Goal: Information Seeking & Learning: Learn about a topic

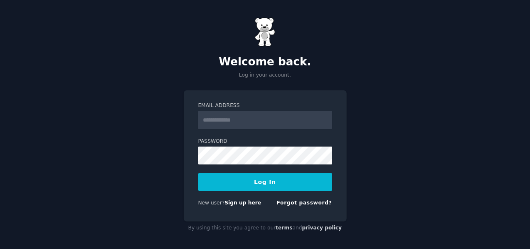
type input "**********"
click at [257, 185] on button "Log In" at bounding box center [265, 181] width 134 height 17
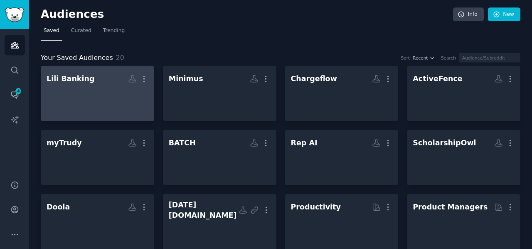
click at [94, 102] on div at bounding box center [98, 100] width 102 height 29
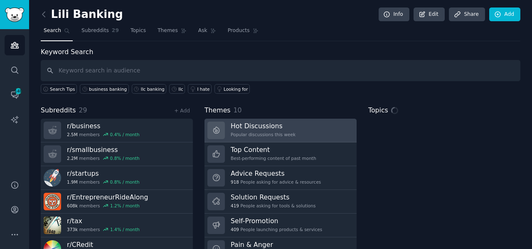
click at [240, 131] on div "Popular discussions this week" at bounding box center [263, 134] width 65 height 6
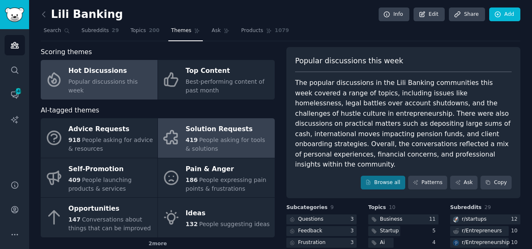
click at [221, 139] on span "People asking for tools & solutions" at bounding box center [225, 143] width 79 height 15
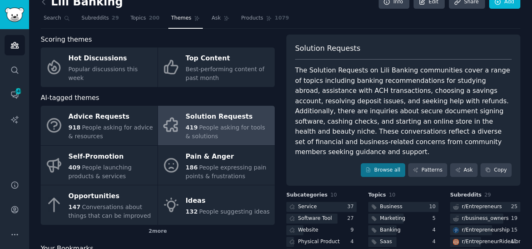
scroll to position [20, 0]
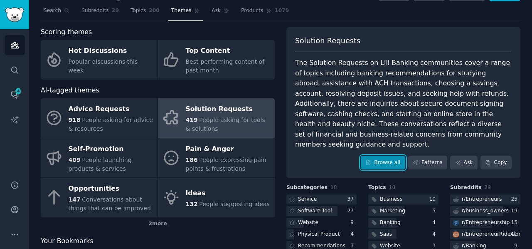
click at [394, 156] on link "Browse all" at bounding box center [383, 163] width 44 height 14
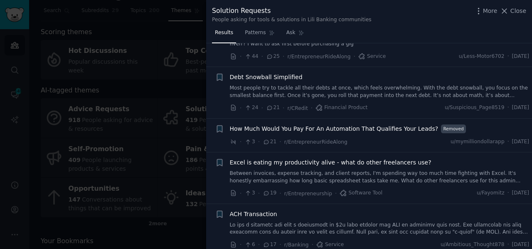
scroll to position [195, 0]
